Goal: Find specific page/section: Find specific page/section

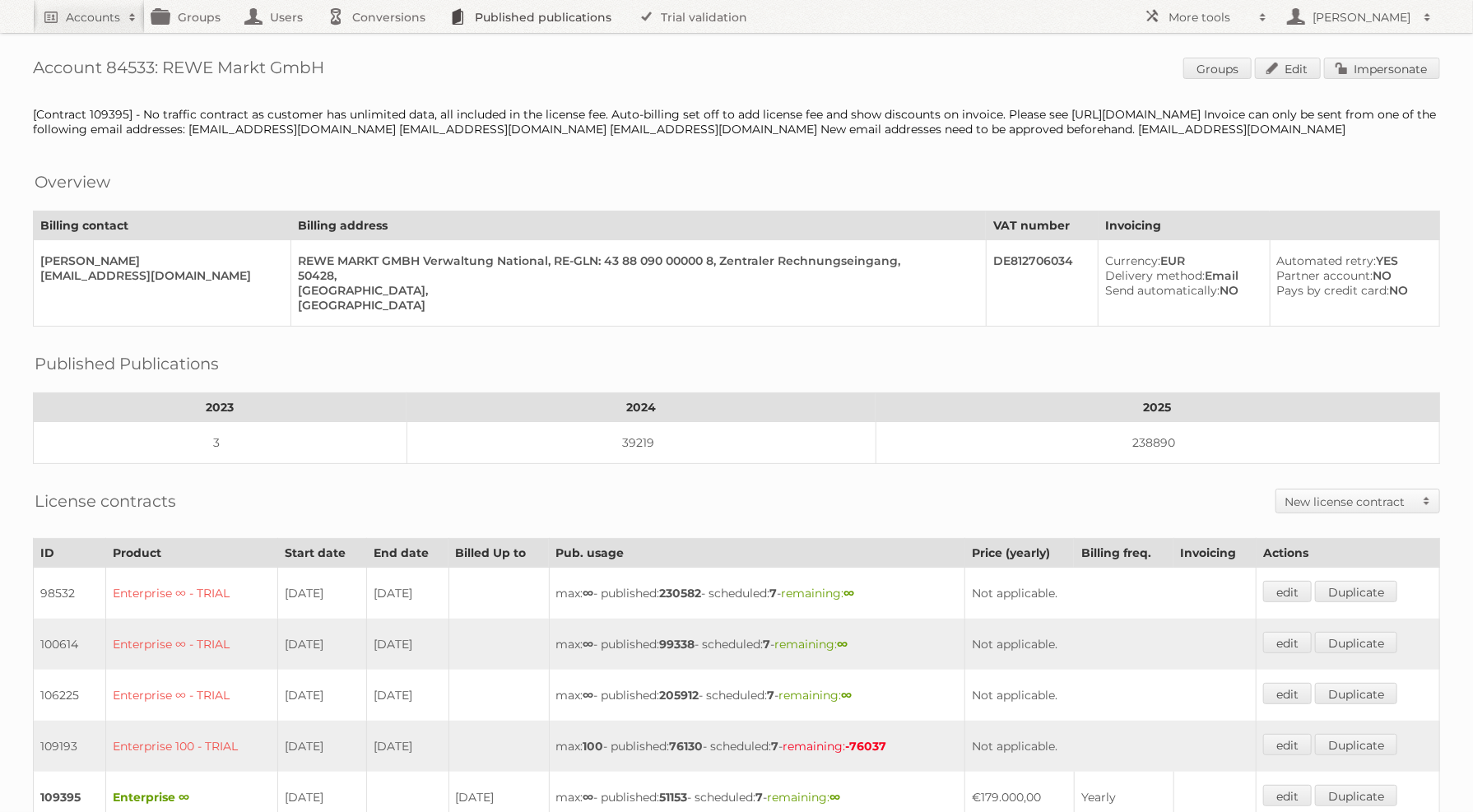
click at [562, 13] on link "Published publications" at bounding box center [535, 16] width 186 height 33
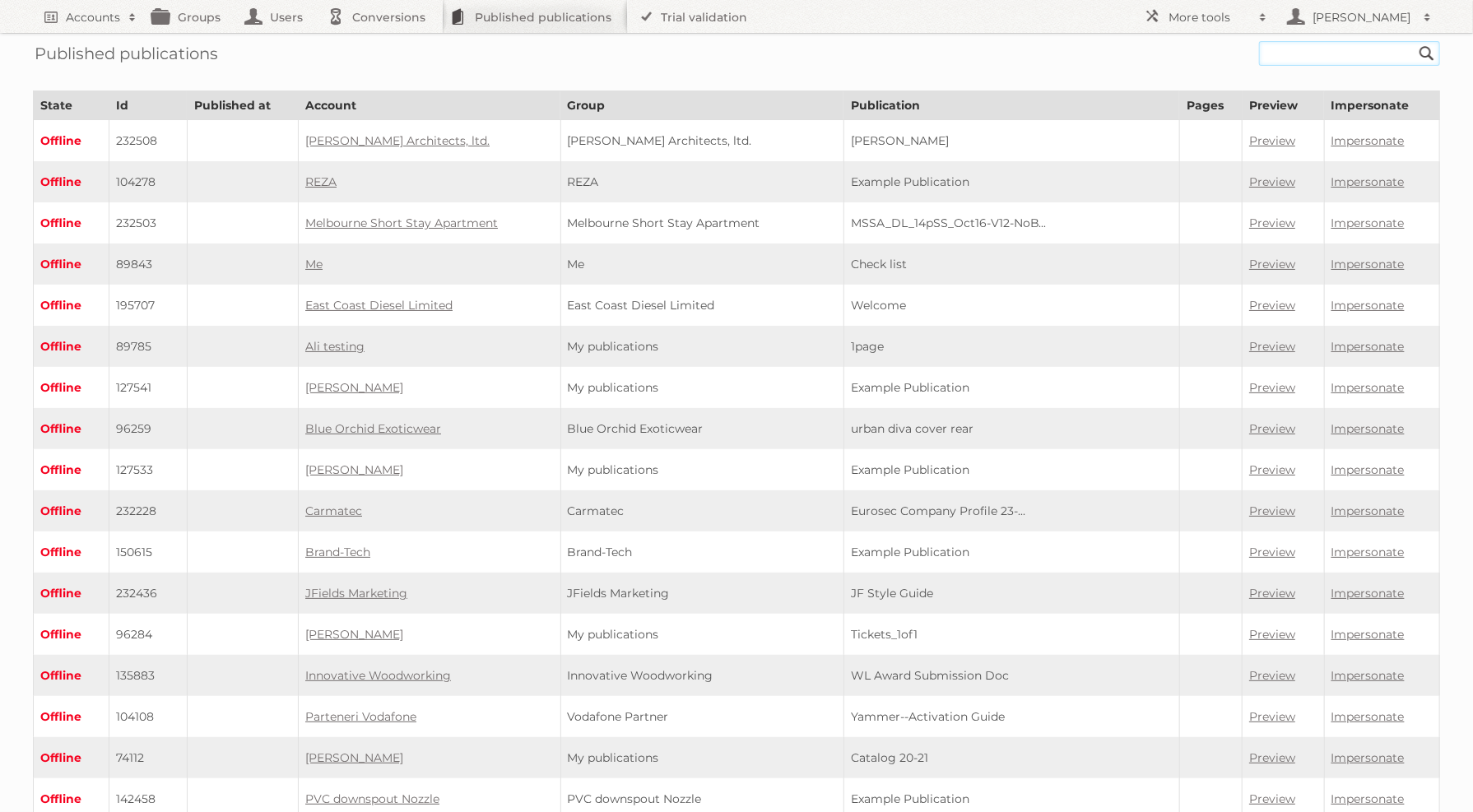
click at [1288, 47] on input "text" at bounding box center [1349, 52] width 181 height 24
type input "rewe wk40"
click at [1414, 41] on input "Search" at bounding box center [1426, 52] width 24 height 24
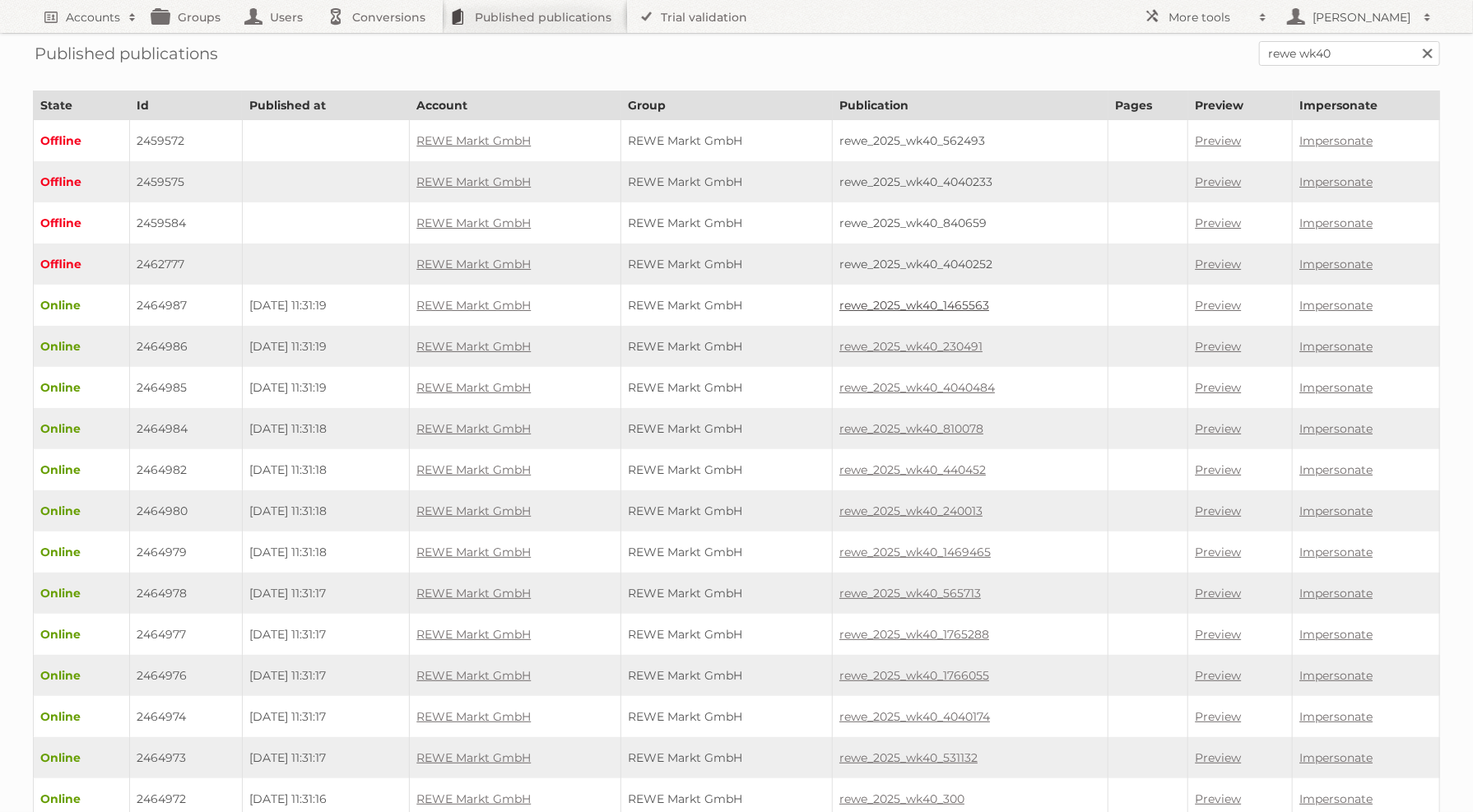
click at [935, 297] on link "rewe_2025_wk40_1465563" at bounding box center [914, 305] width 150 height 14
click at [929, 421] on link "rewe_2025_wk40_810078" at bounding box center [911, 429] width 144 height 14
click at [965, 465] on link "rewe_2025_wk40_440452" at bounding box center [912, 469] width 146 height 14
click at [933, 504] on link "rewe_2025_wk40_240013" at bounding box center [911, 511] width 143 height 14
click at [975, 532] on td "rewe_2025_wk40_1469465" at bounding box center [970, 552] width 276 height 41
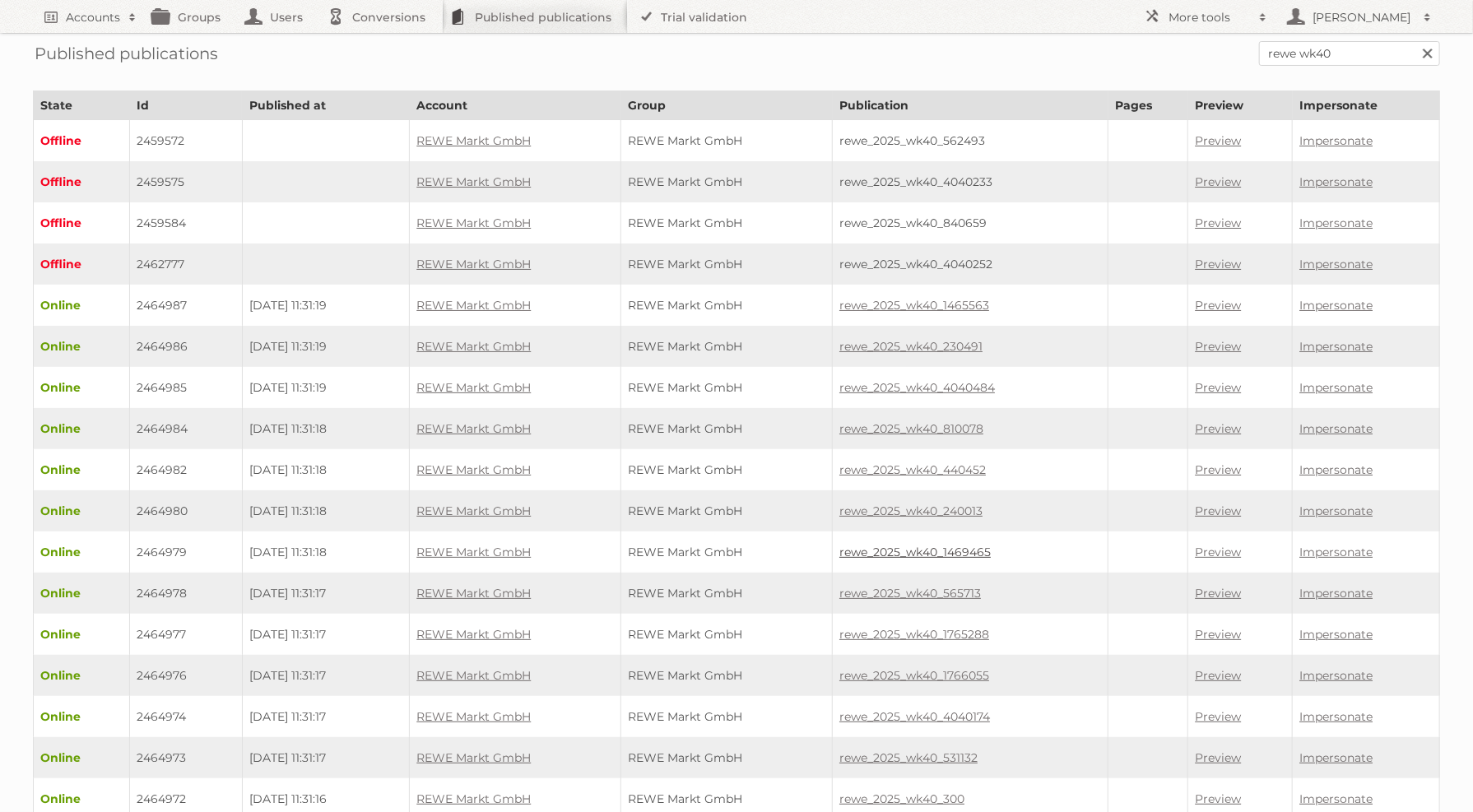
click at [967, 544] on link "rewe_2025_wk40_1469465" at bounding box center [914, 552] width 151 height 14
